Goal: Information Seeking & Learning: Learn about a topic

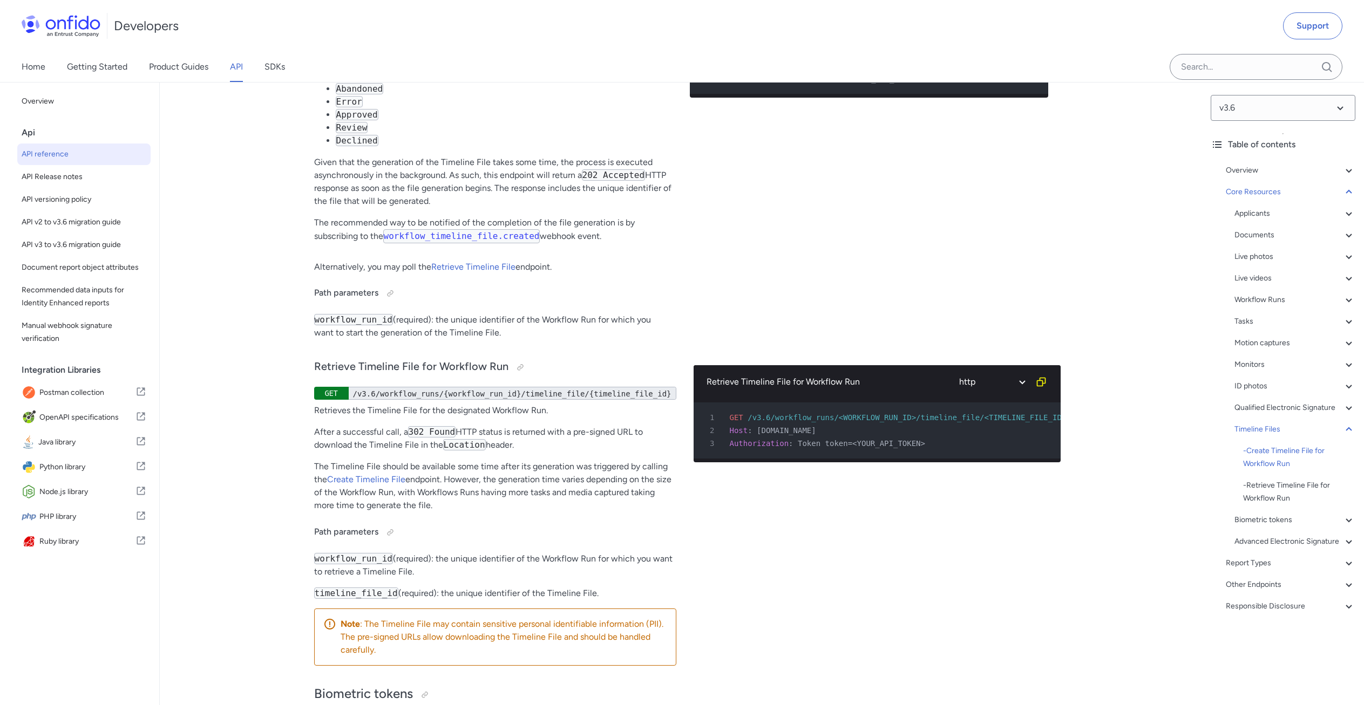
scroll to position [37841, 0]
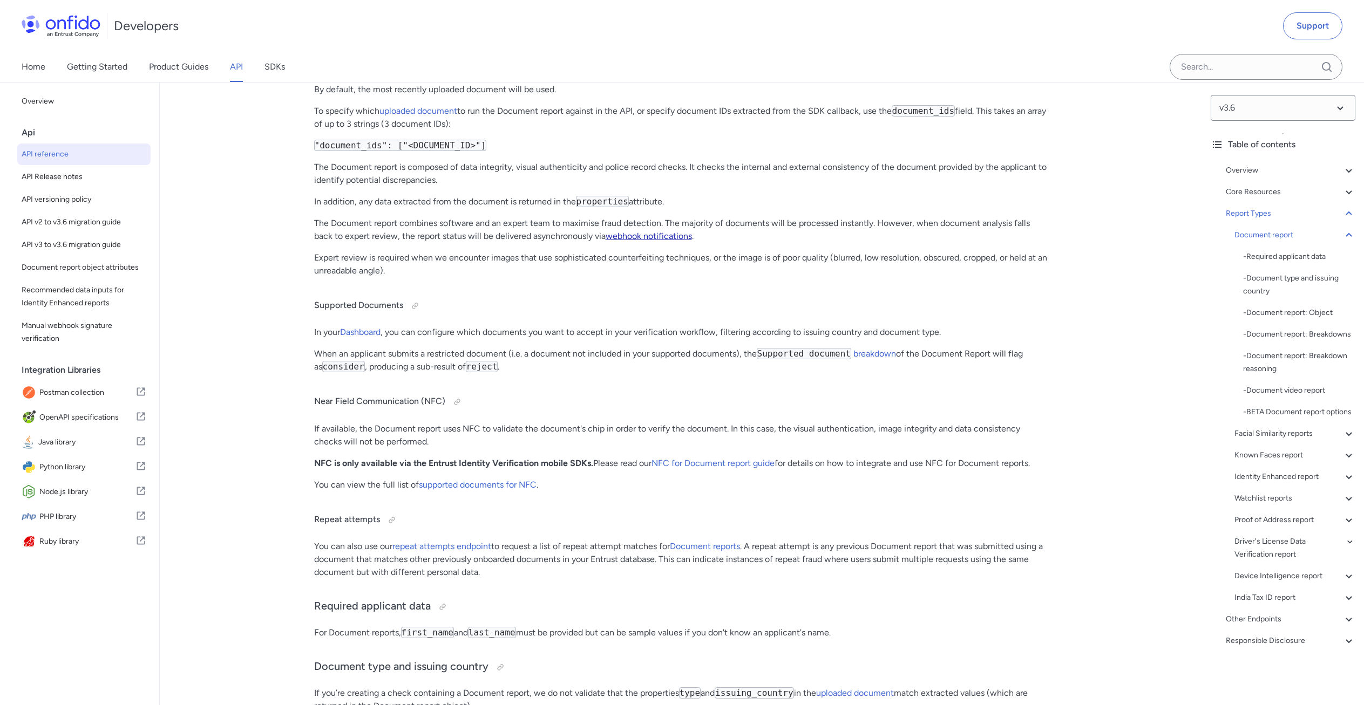
click at [663, 241] on link "webhook notifications" at bounding box center [649, 236] width 86 height 10
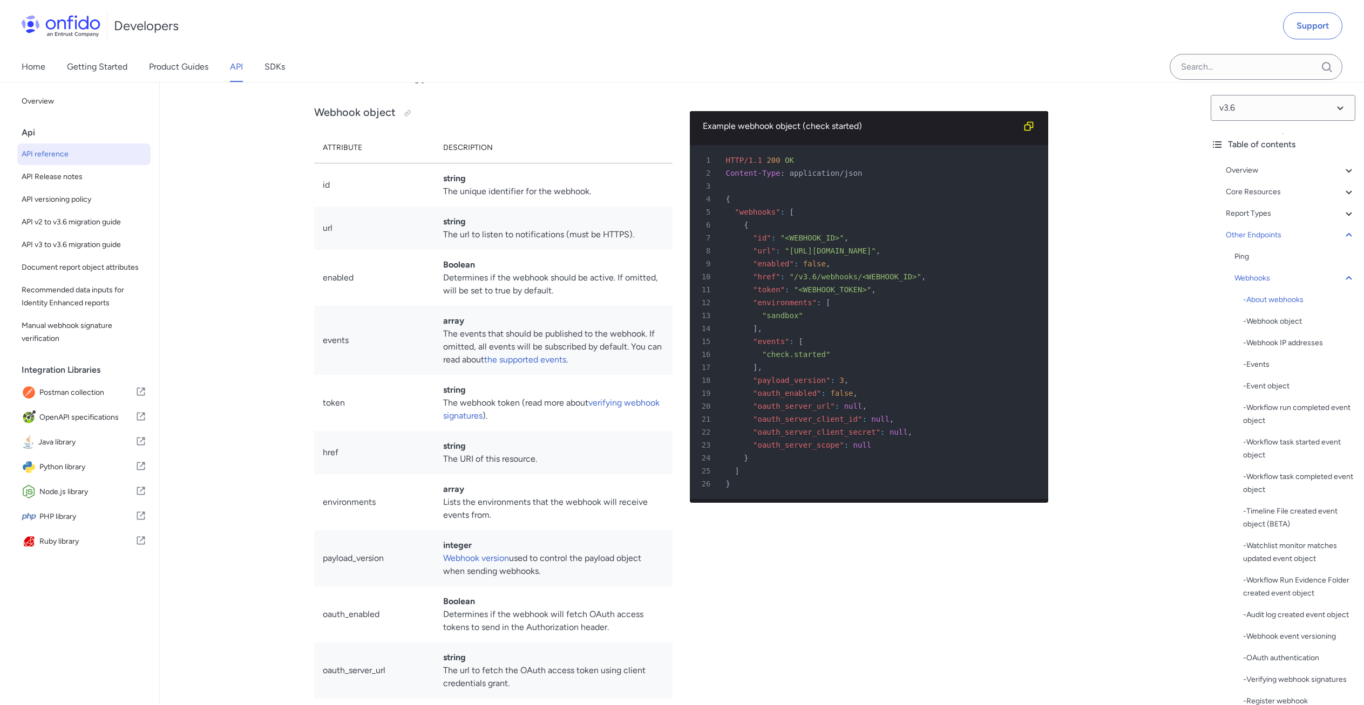
scroll to position [78580, 0]
drag, startPoint x: 890, startPoint y: 307, endPoint x: 314, endPoint y: 191, distance: 587.8
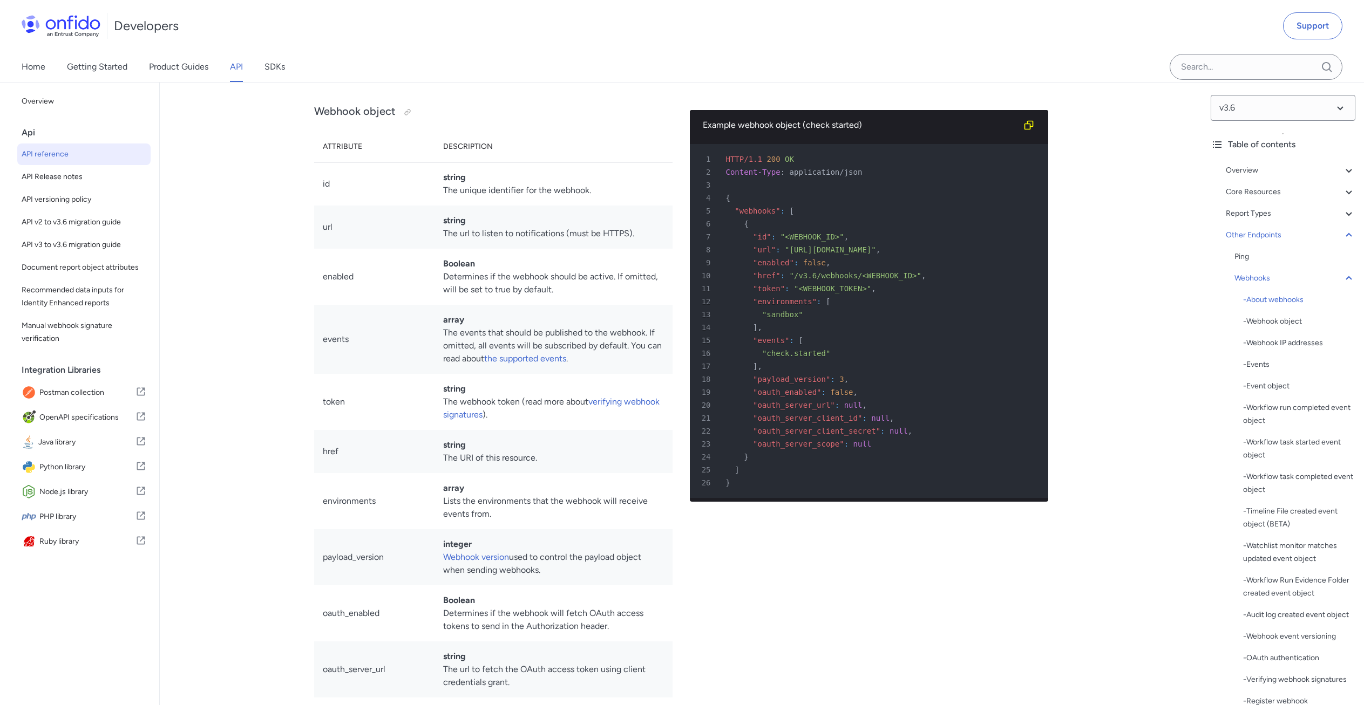
copy div "Upon receiving a webhook notification, you should acknowledge success by respon…"
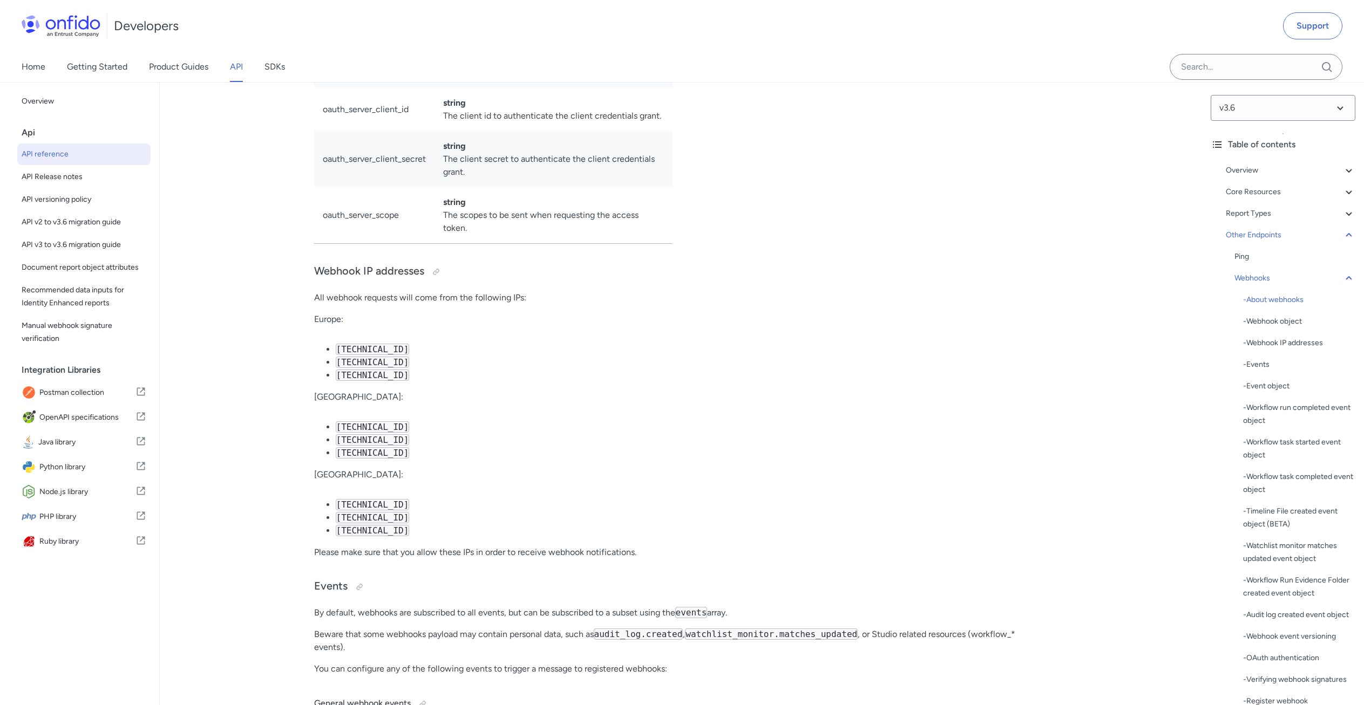
scroll to position [79200, 0]
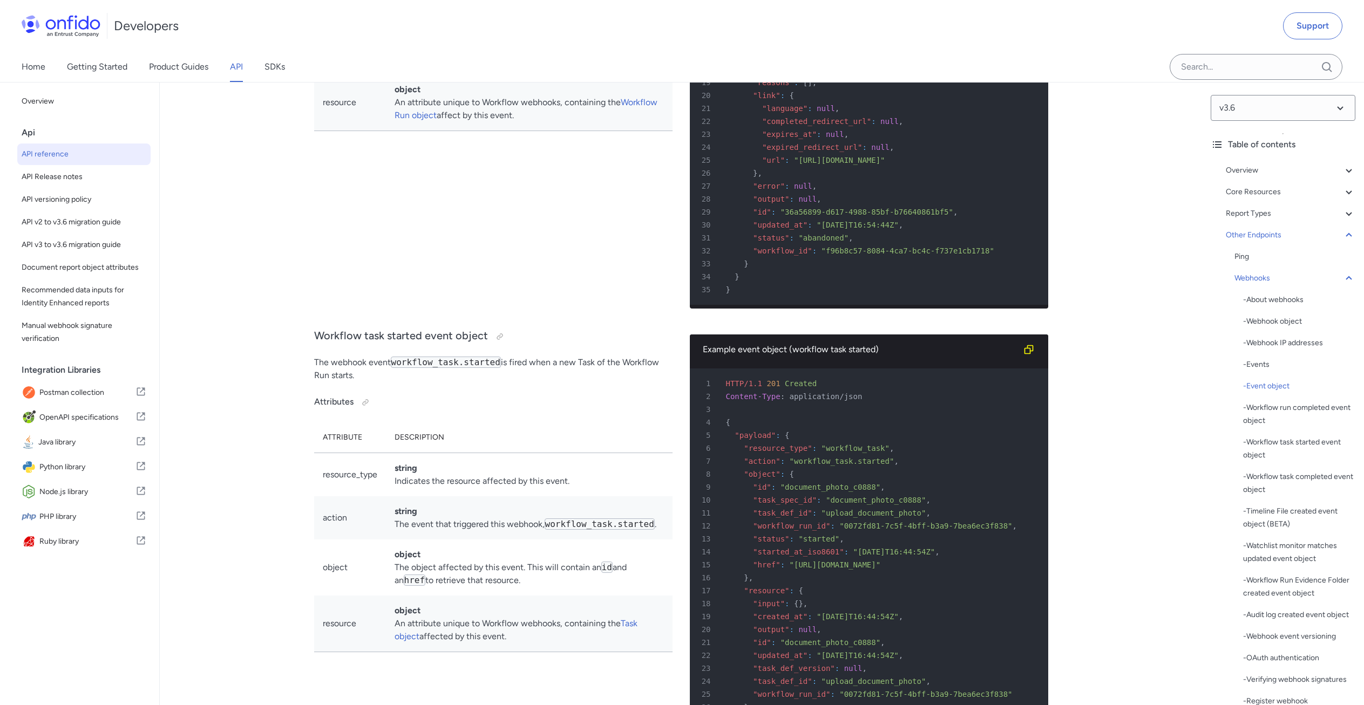
scroll to position [81213, 0]
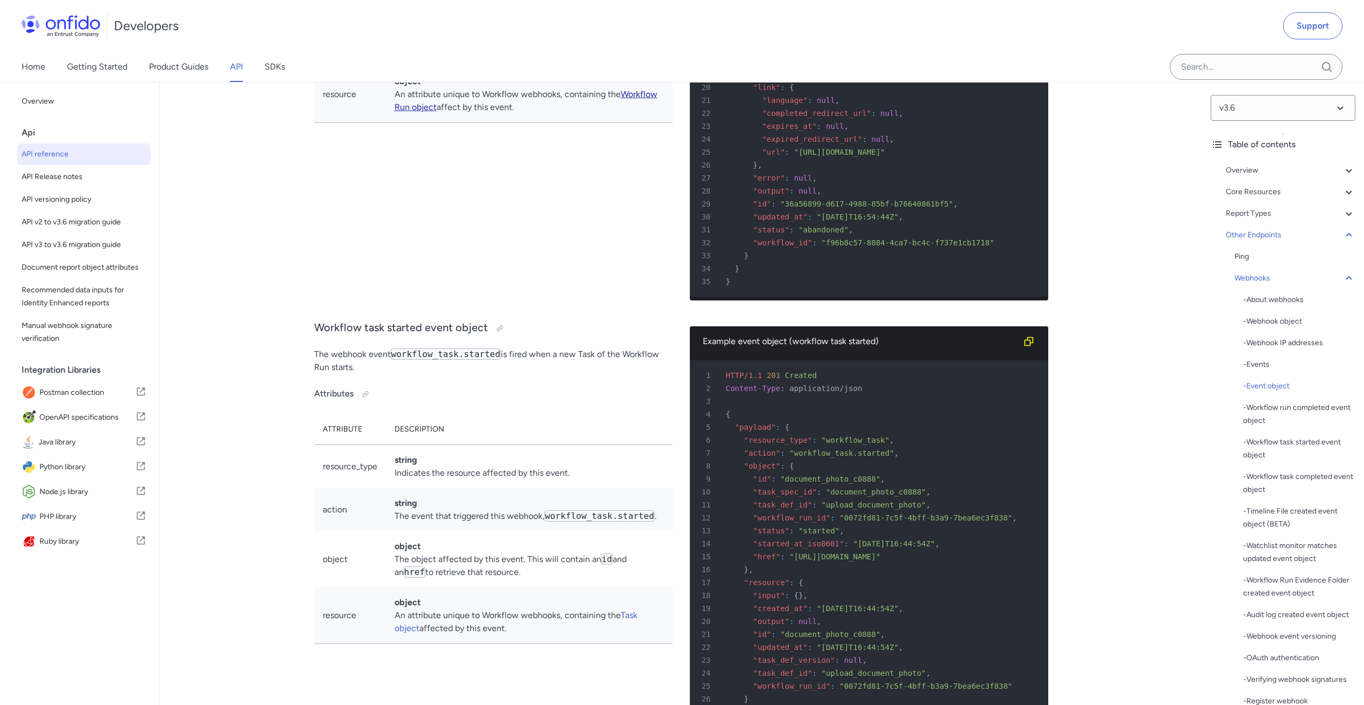
click at [456, 112] on link "Workflow Run object" at bounding box center [526, 100] width 263 height 23
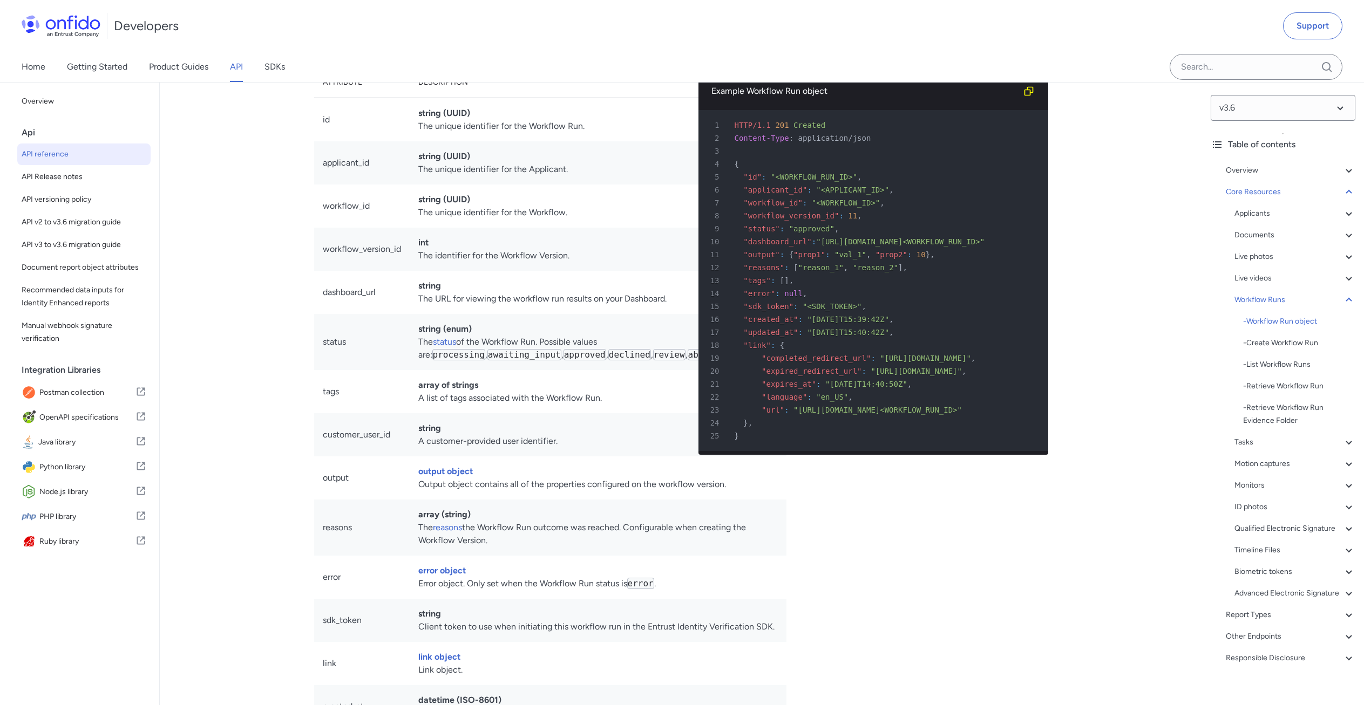
scroll to position [23110, 0]
click at [427, 45] on div at bounding box center [430, 40] width 9 height 9
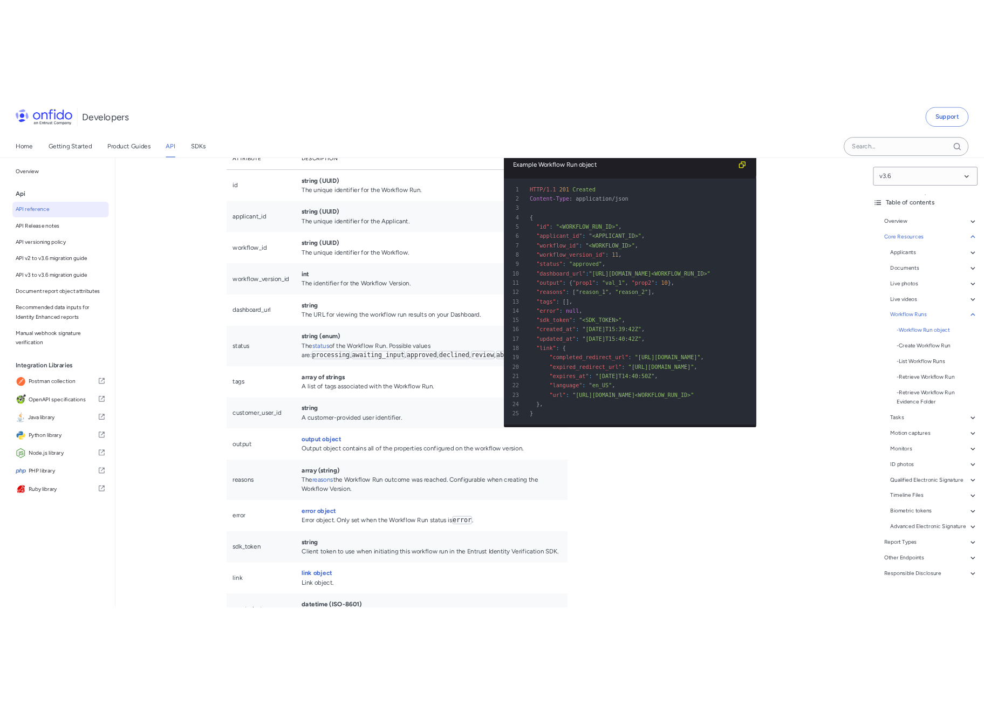
scroll to position [24042, 0]
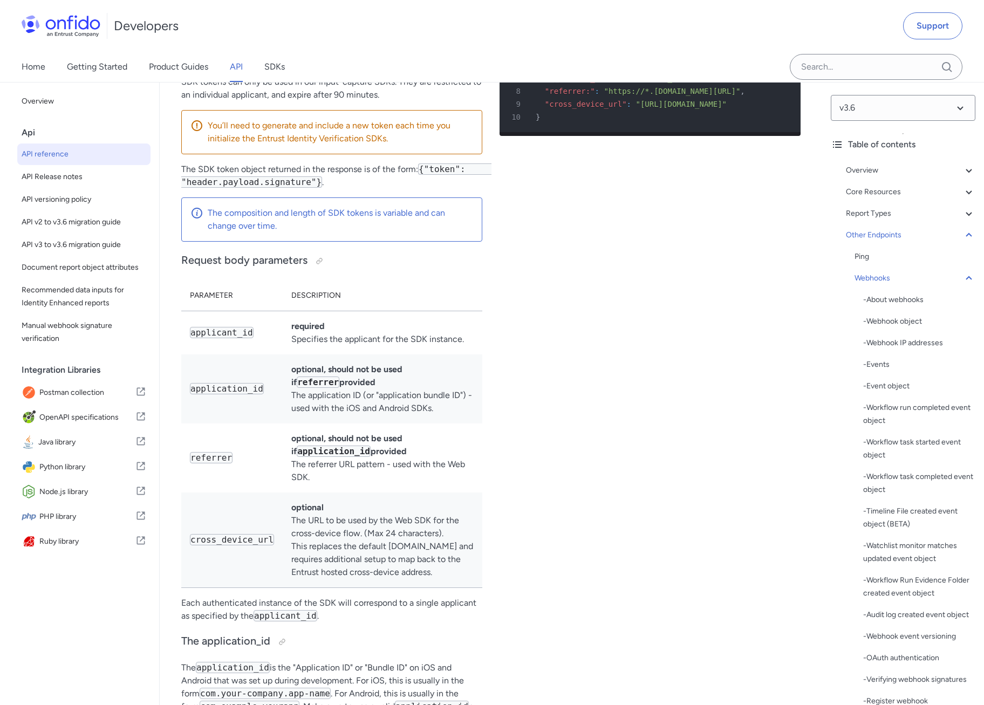
scroll to position [90230, 0]
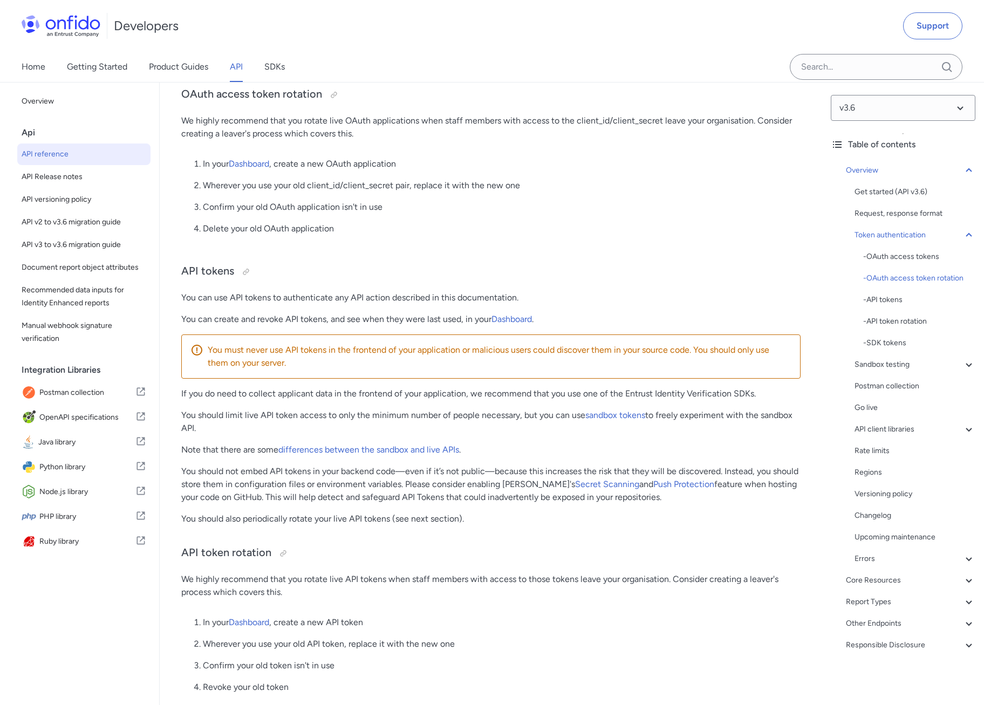
scroll to position [715, 0]
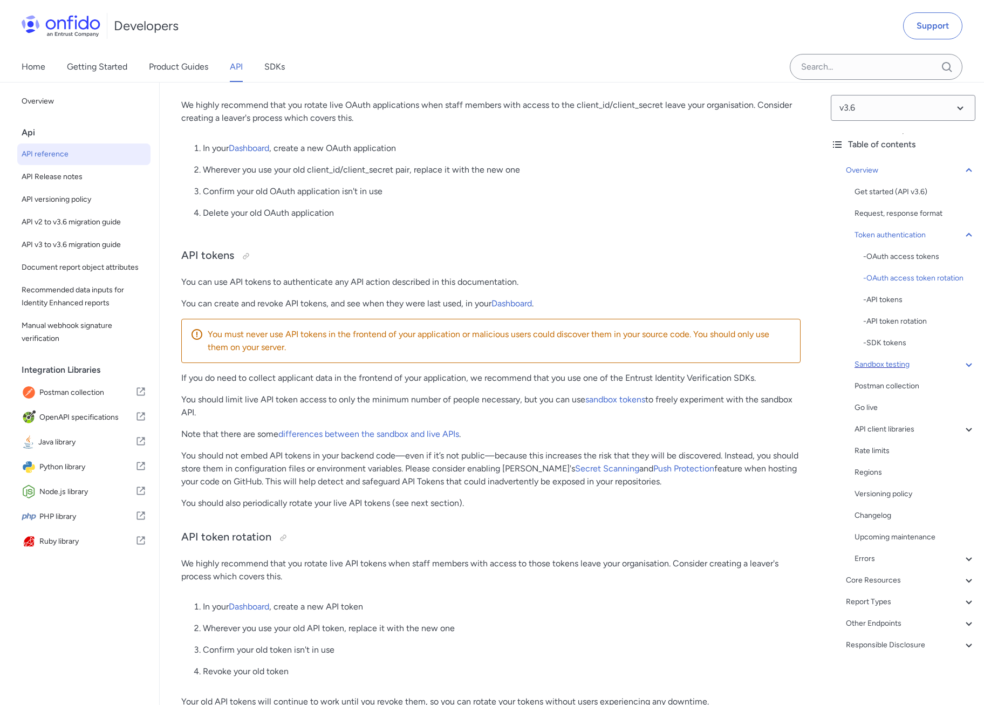
click at [922, 368] on div "Sandbox testing" at bounding box center [915, 364] width 121 height 13
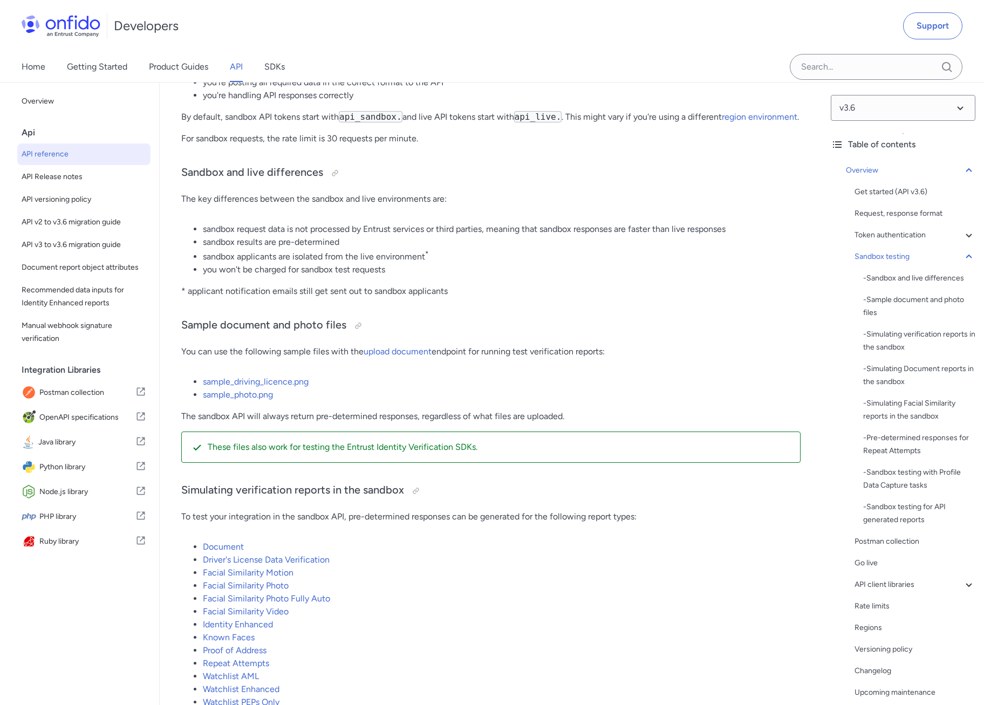
scroll to position [1732, 0]
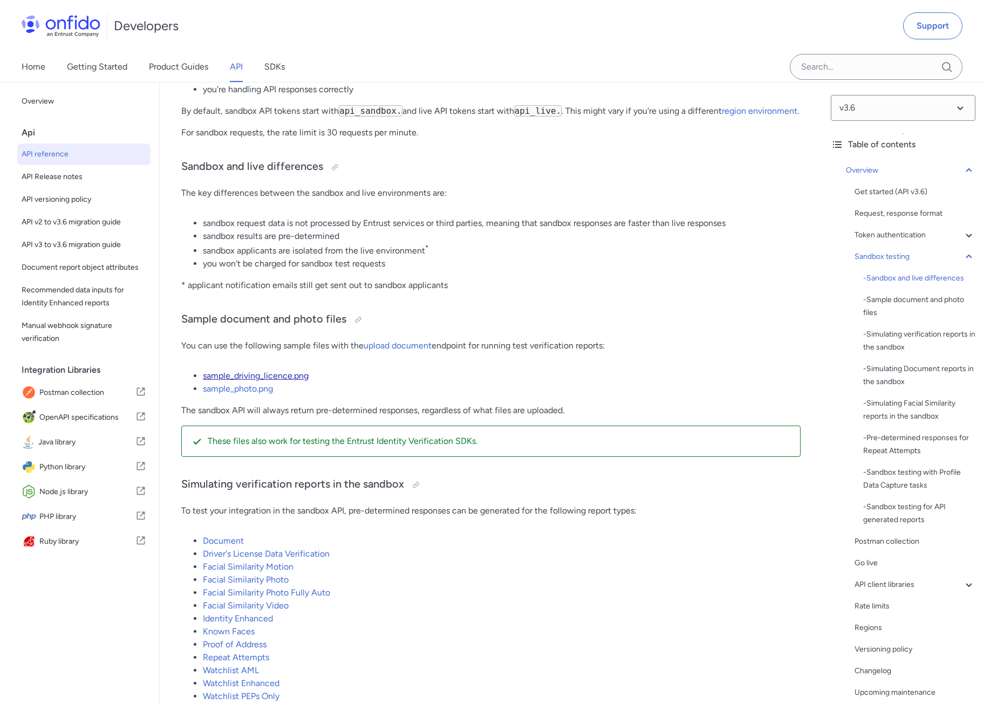
click at [277, 381] on link "sample_driving_licence.png" at bounding box center [256, 376] width 106 height 10
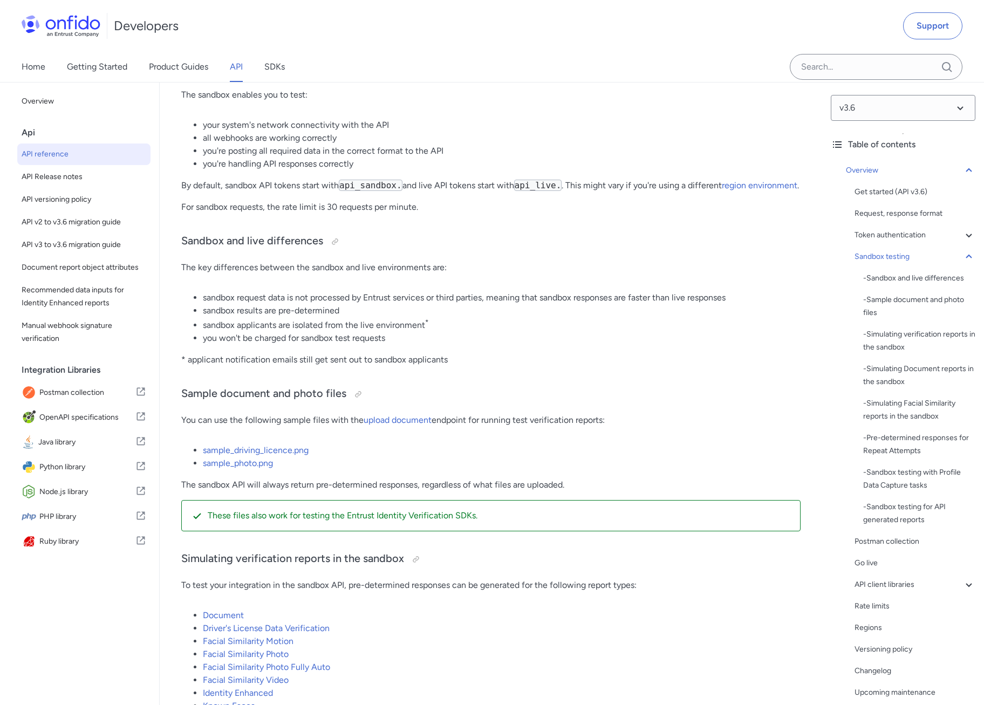
scroll to position [1659, 0]
click at [253, 467] on link "sample_photo.png" at bounding box center [238, 462] width 70 height 10
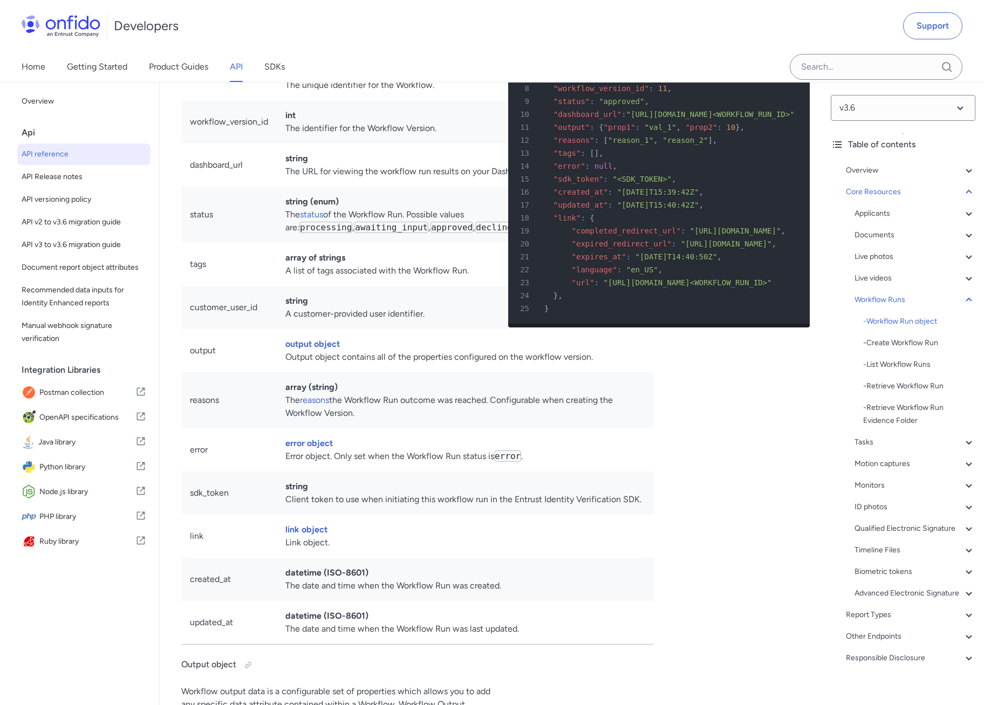
scroll to position [0, 4]
